Goal: Task Accomplishment & Management: Use online tool/utility

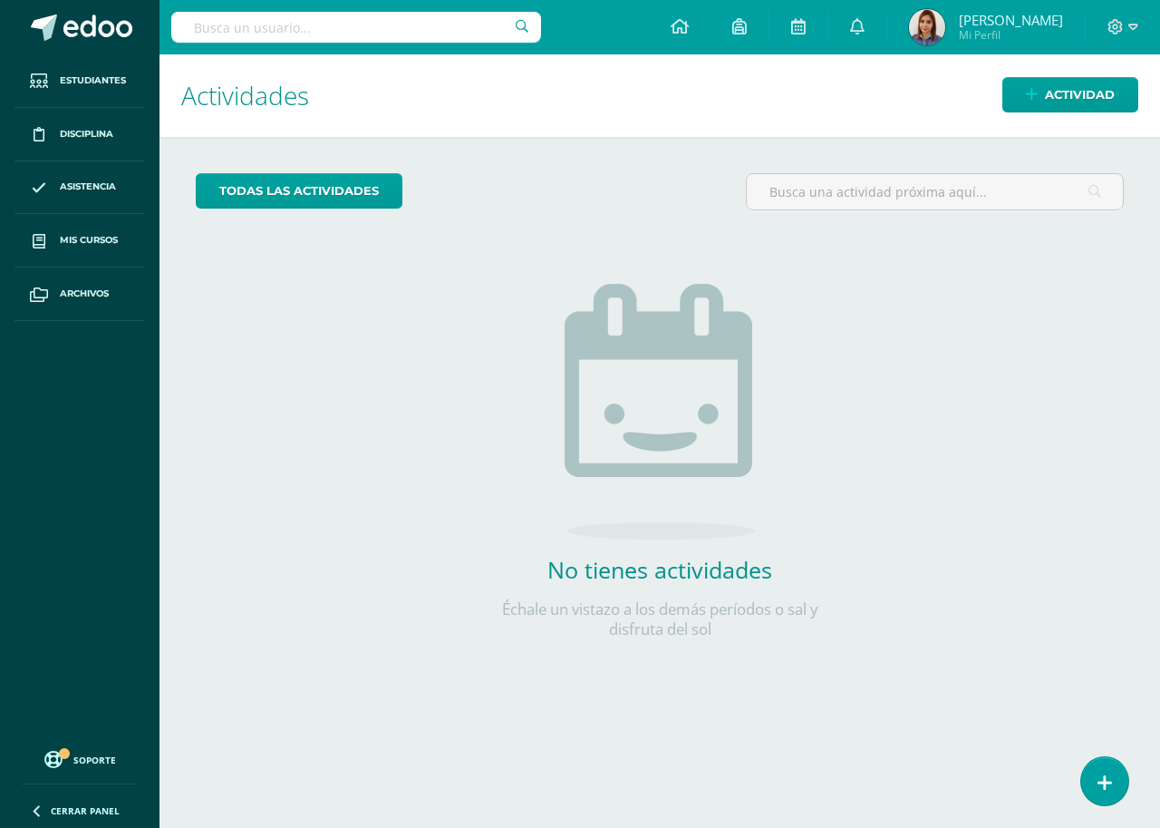
click at [271, 548] on div "todas las Actividades No tienes actividades Échale un vistazo a los demás perío…" at bounding box center [660, 417] width 1001 height 560
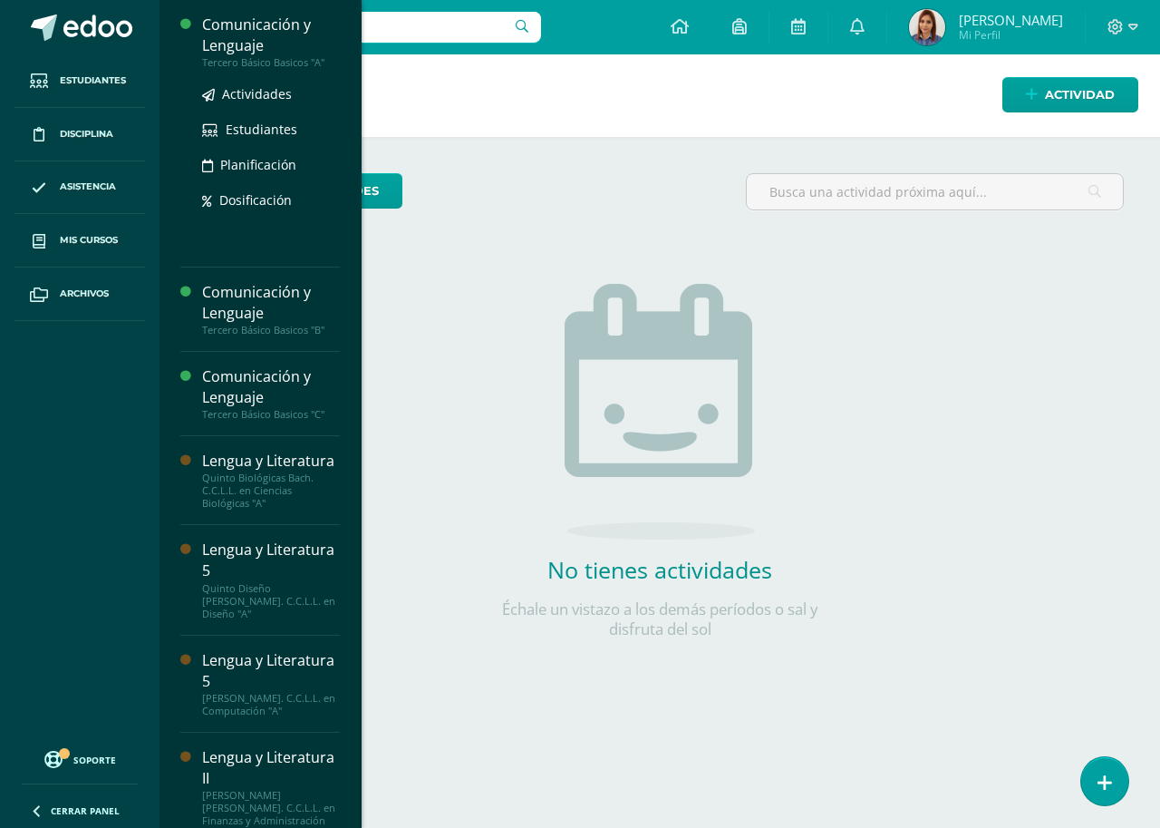
click at [292, 38] on div "Comunicación y Lenguaje" at bounding box center [271, 36] width 138 height 42
click at [232, 85] on link "Actividades" at bounding box center [271, 93] width 138 height 21
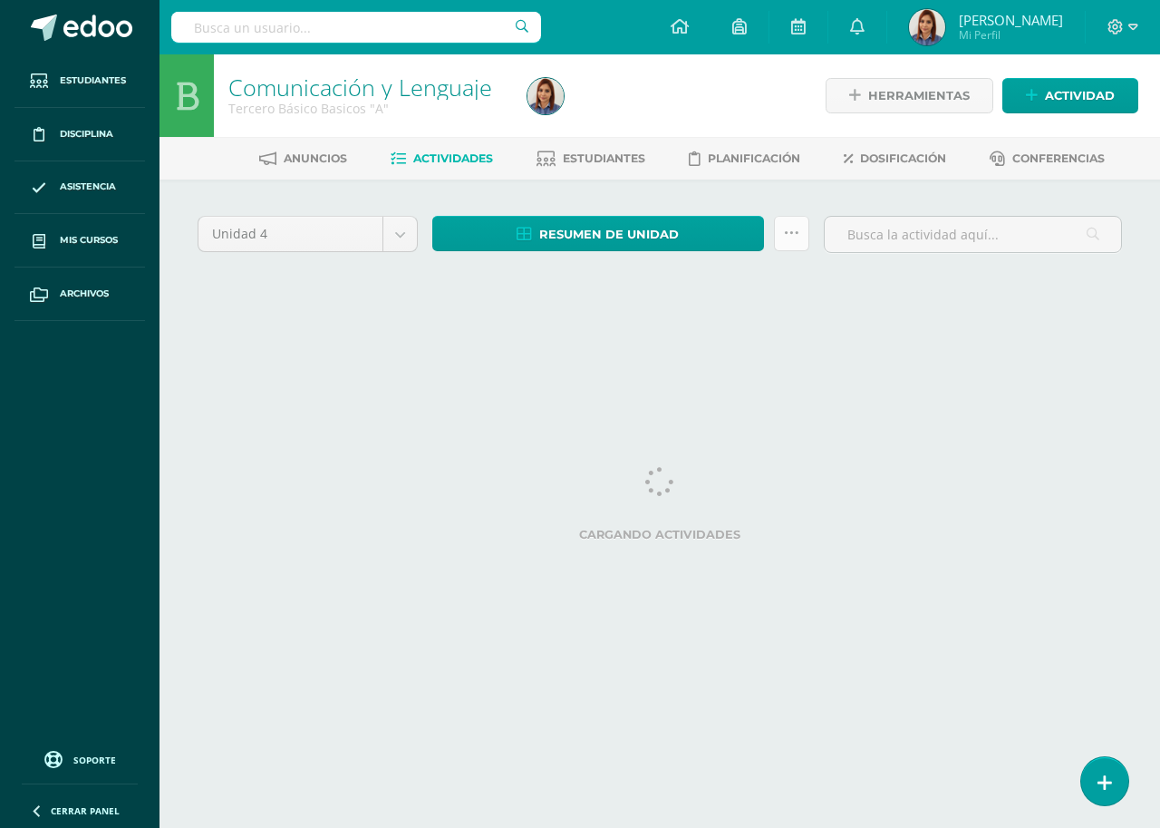
click at [784, 237] on icon at bounding box center [791, 233] width 15 height 15
click at [635, 272] on div "Unidad 4 Unidad 1 Unidad 2 Unidad 3 Unidad 4 Resumen de unidad Descargar como H…" at bounding box center [659, 259] width 939 height 86
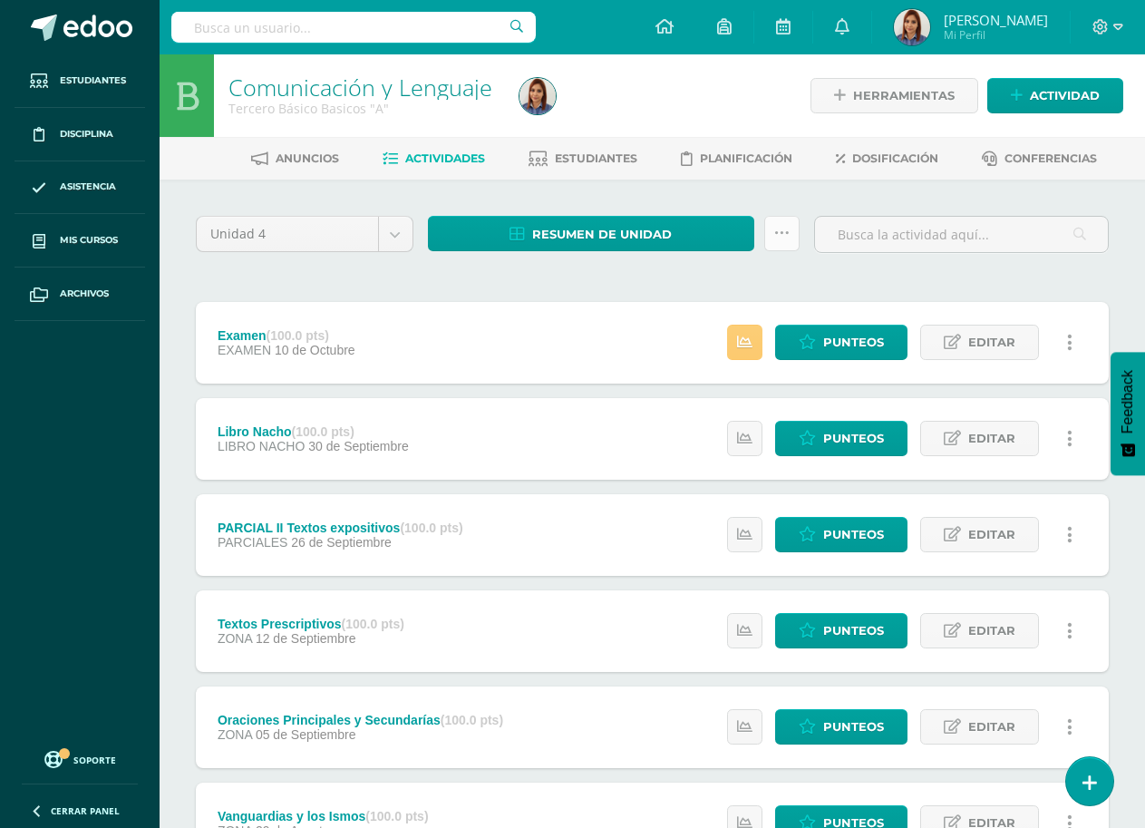
click at [774, 226] on icon at bounding box center [781, 233] width 15 height 15
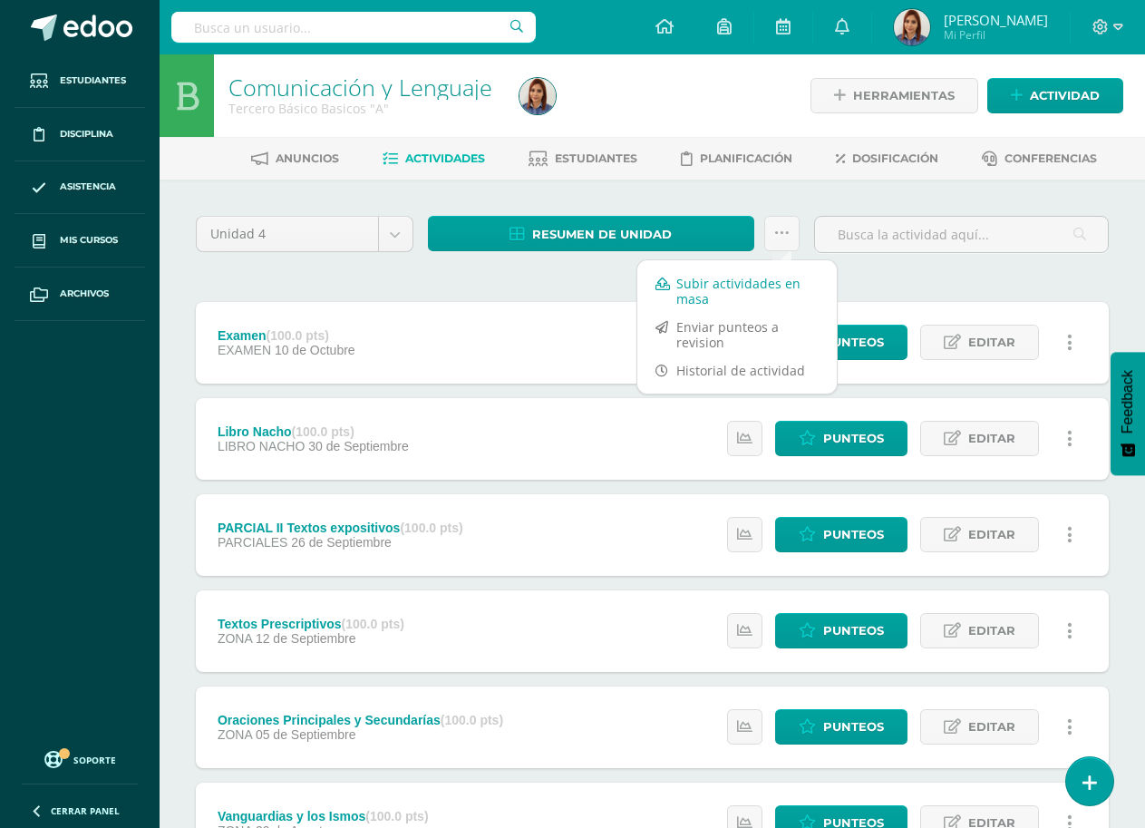
click at [741, 284] on link "Subir actividades en masa" at bounding box center [736, 291] width 199 height 44
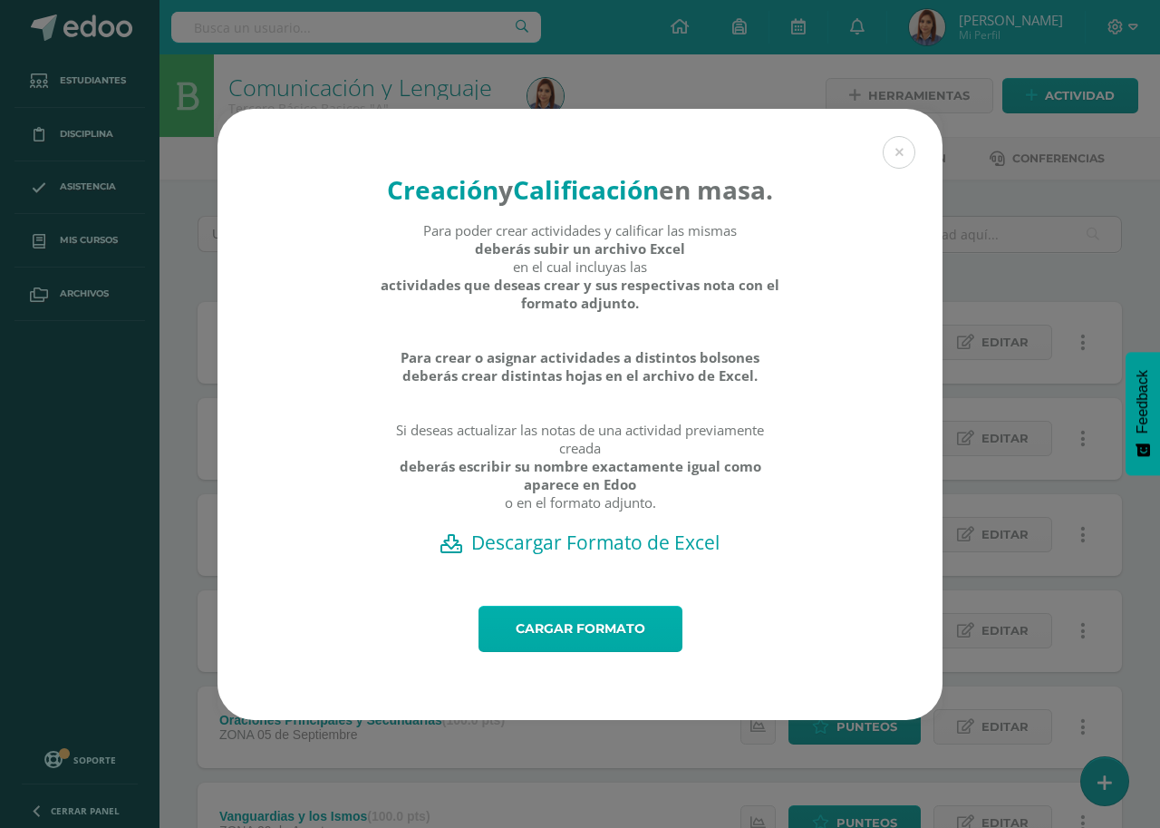
click at [549, 636] on link "Cargar formato" at bounding box center [581, 629] width 204 height 46
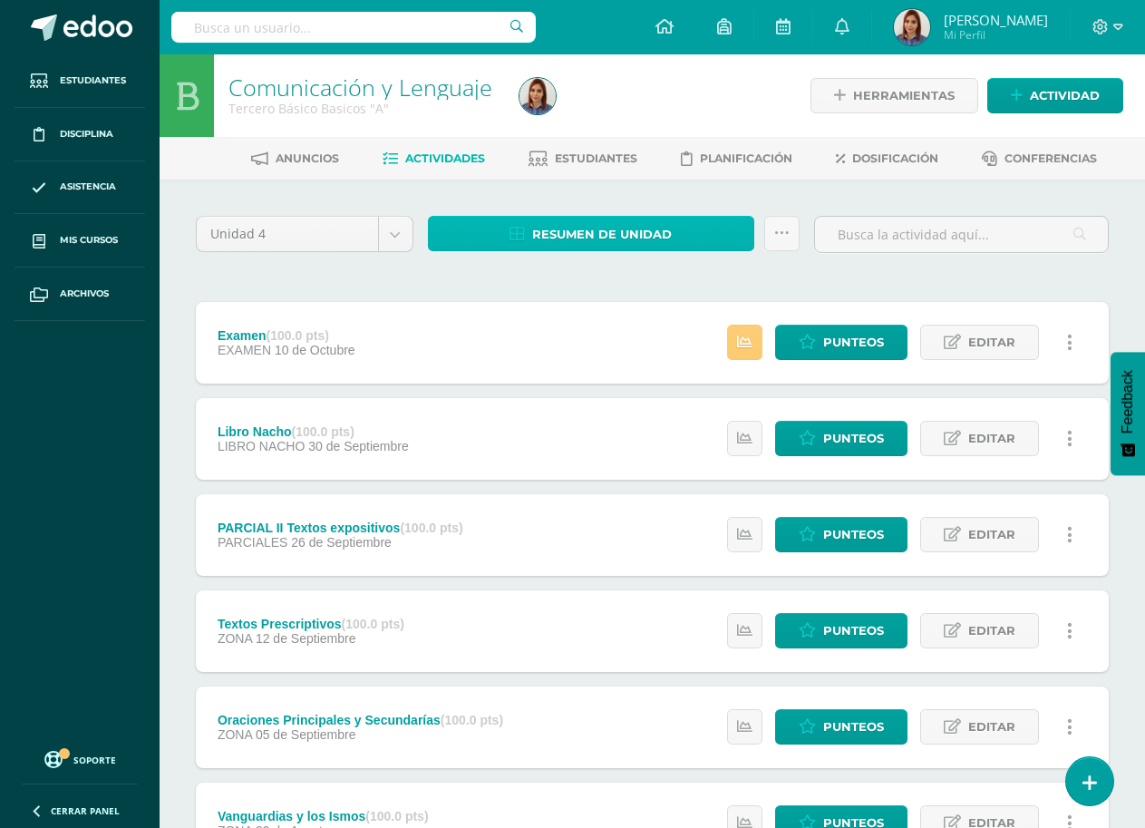
drag, startPoint x: 0, startPoint y: 0, endPoint x: 669, endPoint y: 239, distance: 710.5
click at [669, 239] on span "Resumen de unidad" at bounding box center [602, 235] width 140 height 34
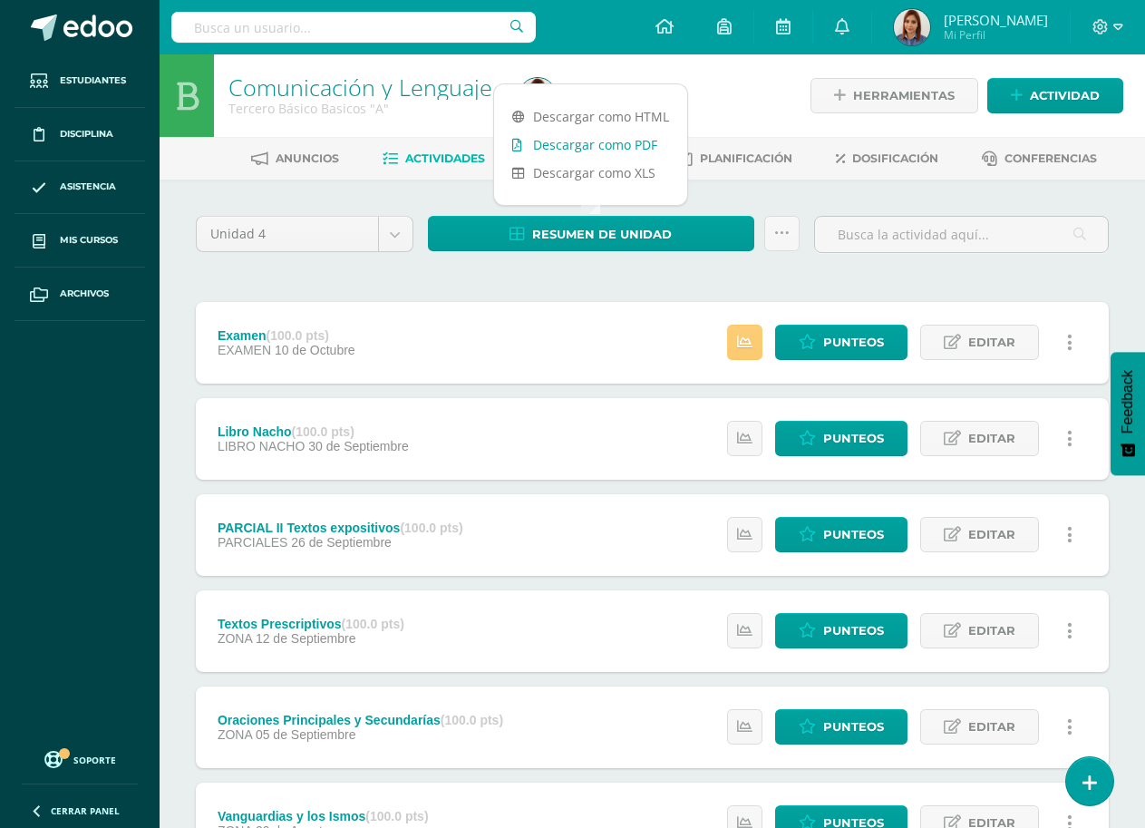
click at [603, 145] on link "Descargar como PDF" at bounding box center [590, 145] width 193 height 28
click at [780, 240] on icon at bounding box center [781, 233] width 15 height 15
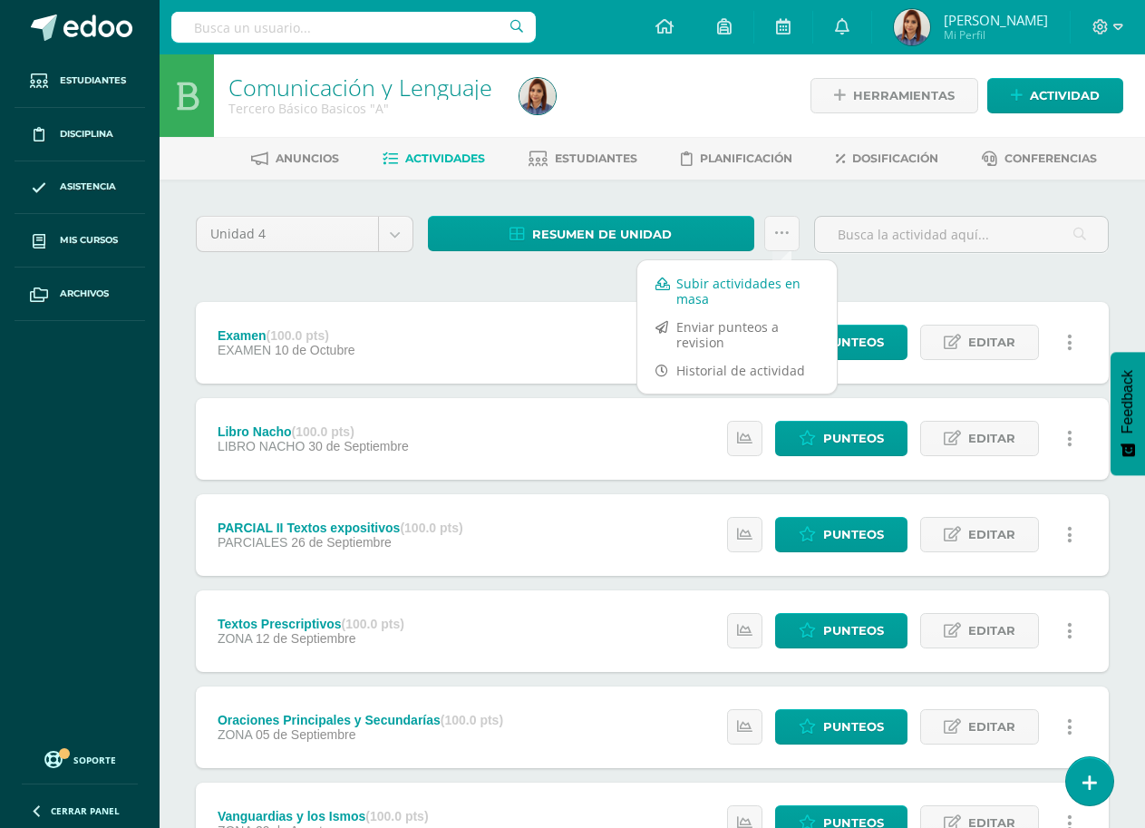
click at [729, 285] on link "Subir actividades en masa" at bounding box center [736, 291] width 199 height 44
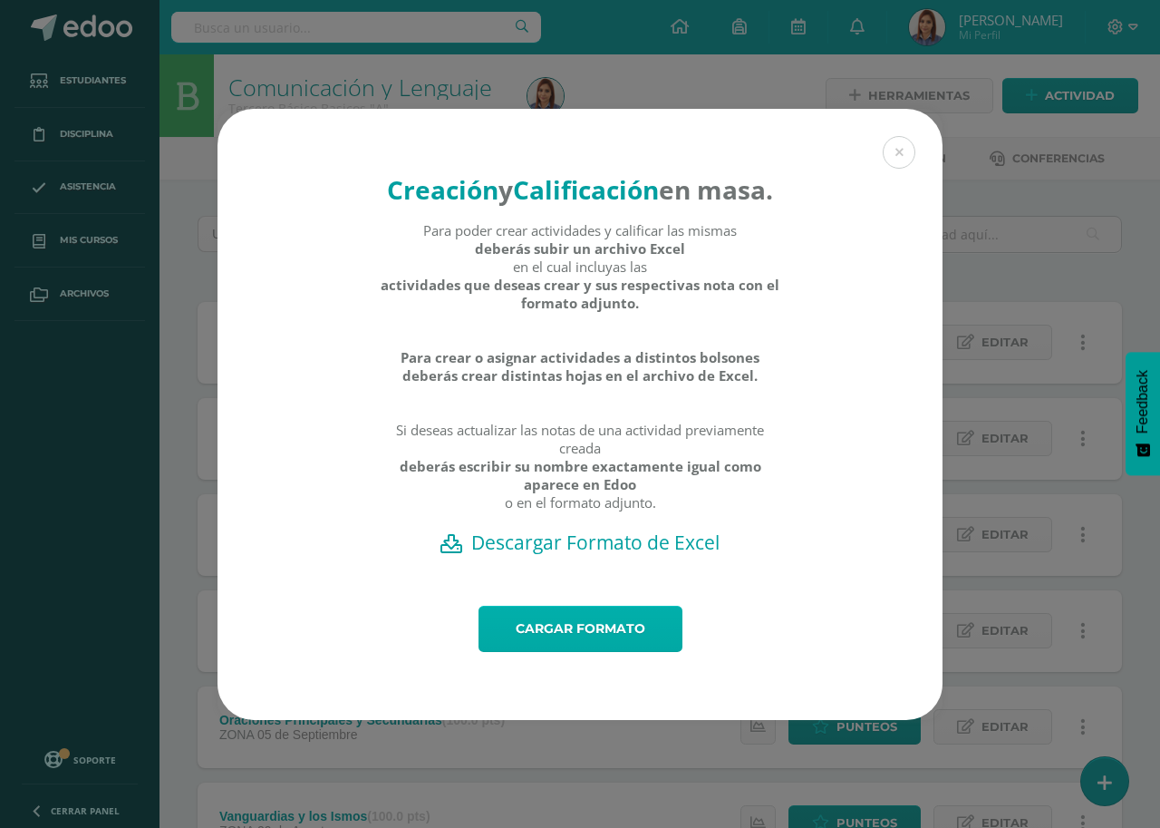
click at [551, 646] on link "Cargar formato" at bounding box center [581, 629] width 204 height 46
